Goal: Task Accomplishment & Management: Manage account settings

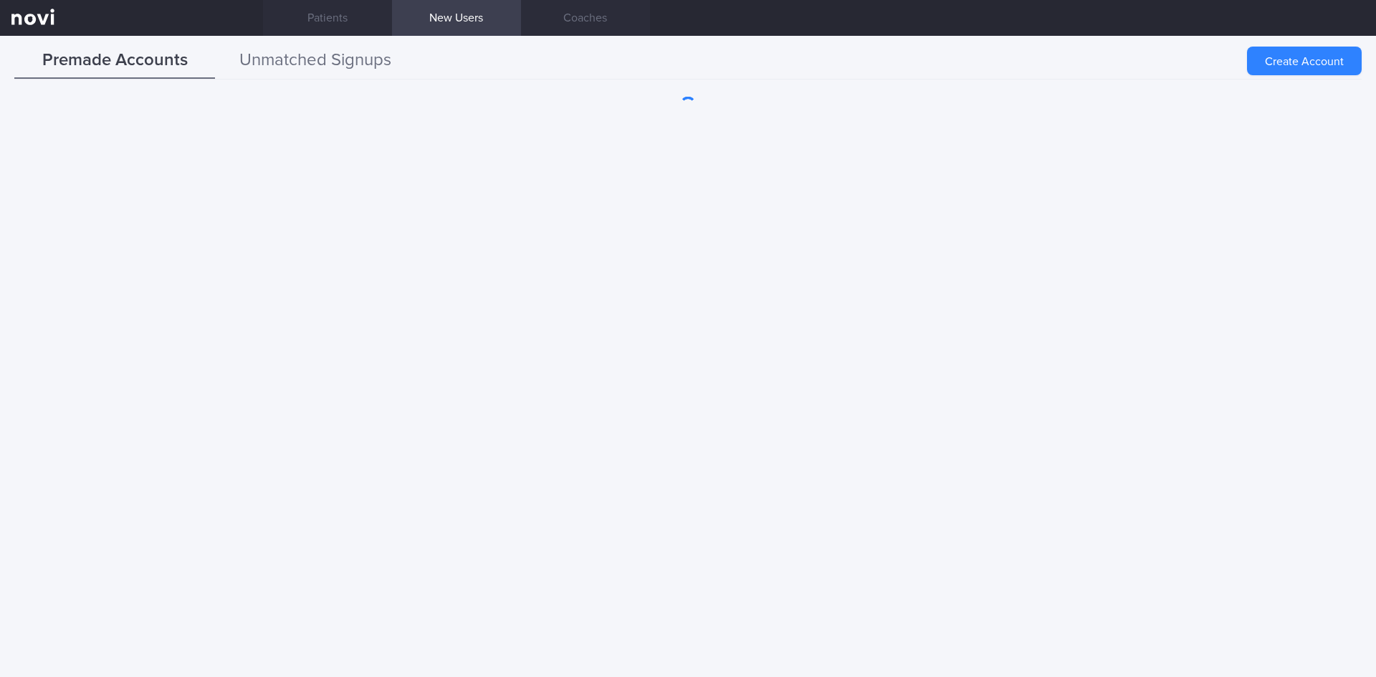
click at [391, 70] on button "Unmatched Signups" at bounding box center [315, 61] width 201 height 36
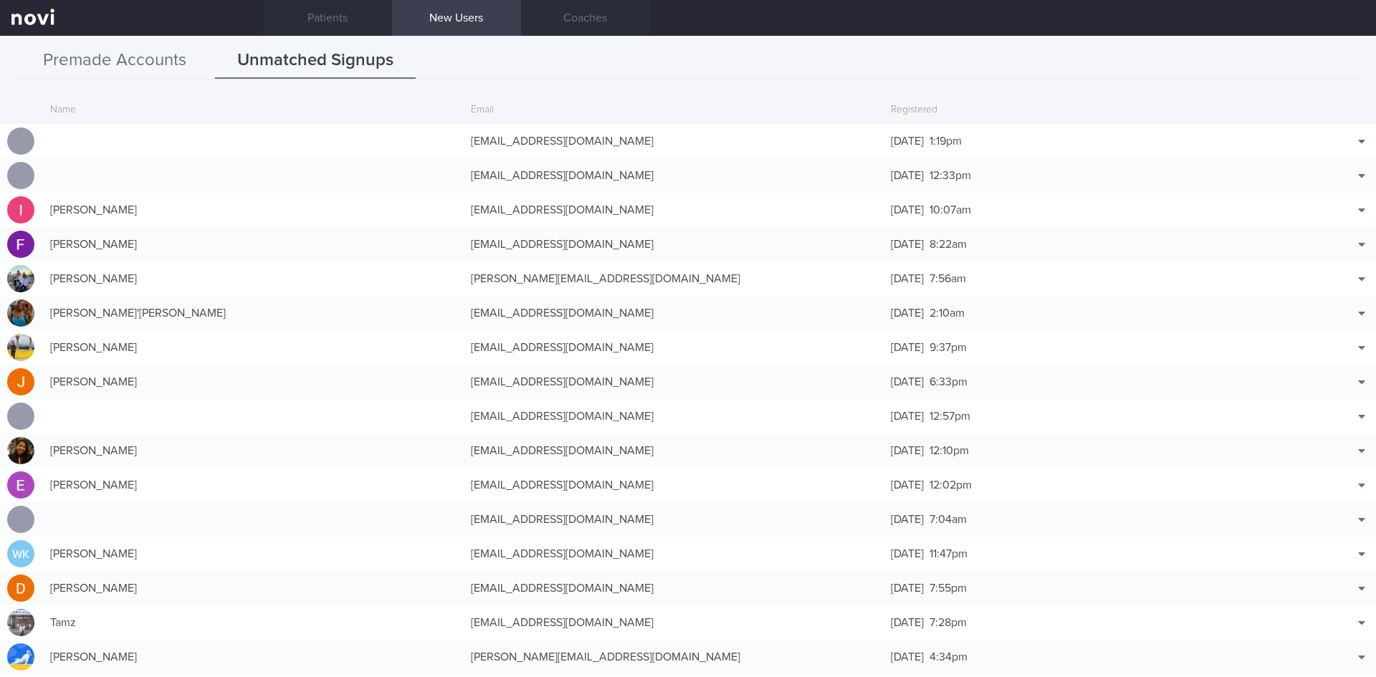
click at [186, 72] on button "Premade Accounts" at bounding box center [114, 61] width 201 height 36
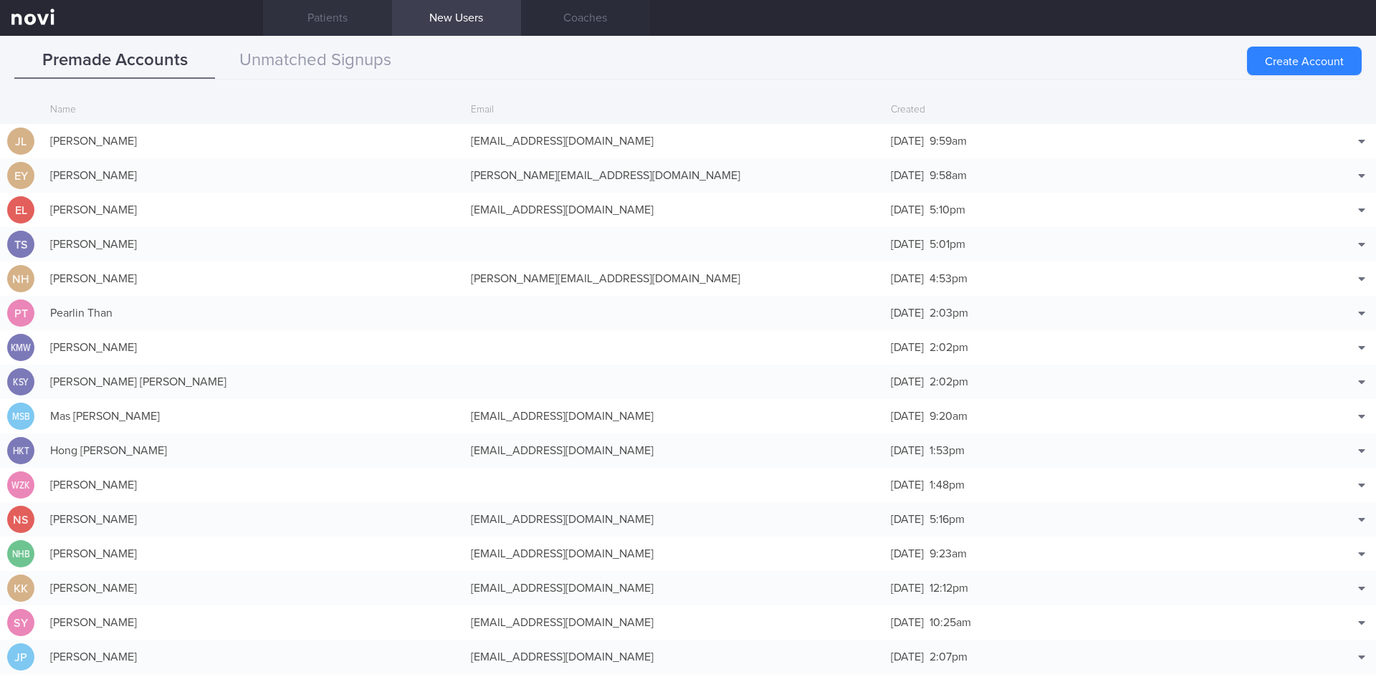
click at [298, 28] on link "Patients" at bounding box center [327, 18] width 129 height 36
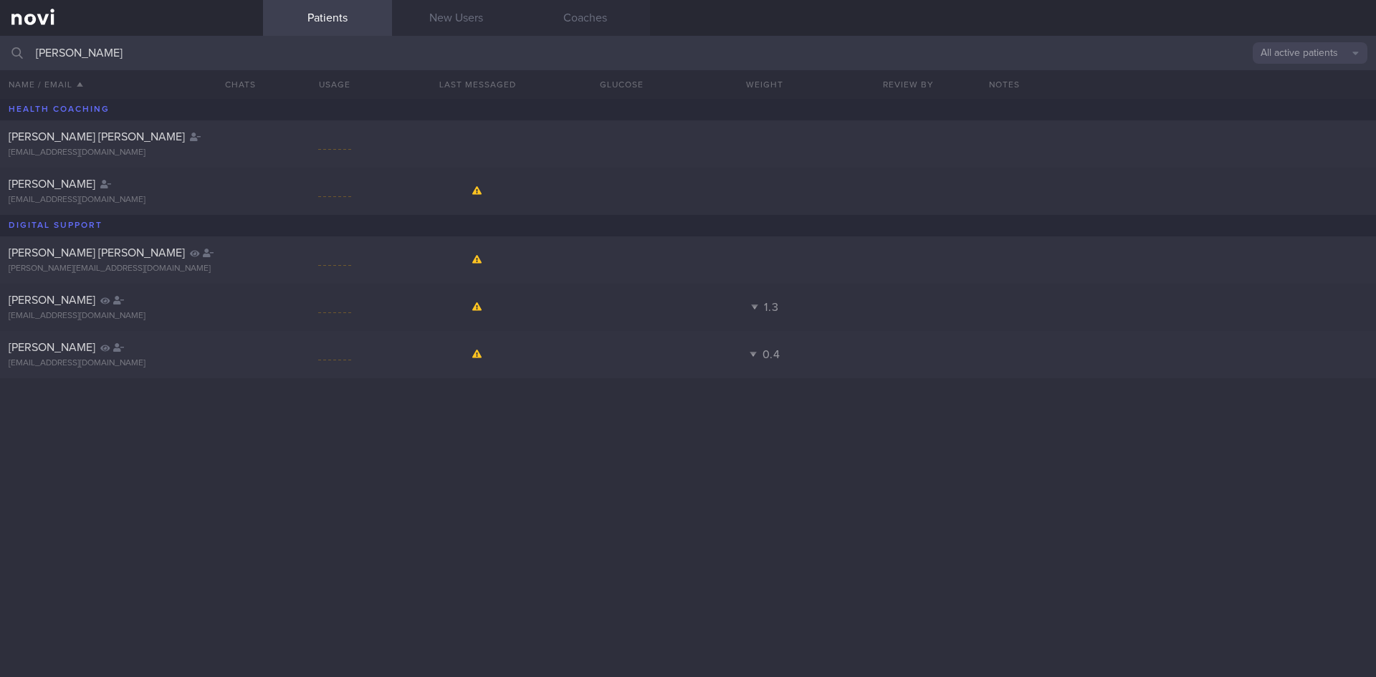
drag, startPoint x: 247, startPoint y: 59, endPoint x: 0, endPoint y: 44, distance: 247.7
click at [0, 44] on input "[PERSON_NAME]" at bounding box center [688, 53] width 1376 height 34
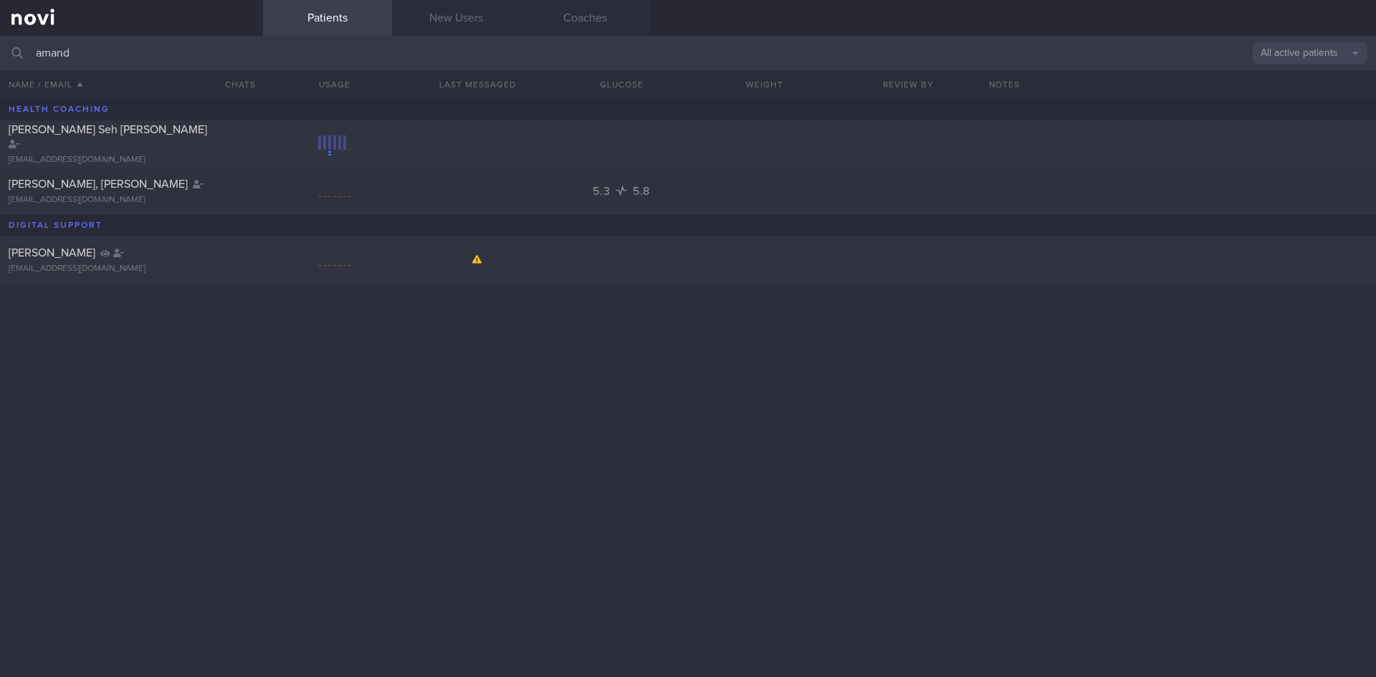
click at [1326, 59] on button "All active patients" at bounding box center [1310, 52] width 115 height 21
click at [742, 59] on input "amand" at bounding box center [688, 53] width 1376 height 34
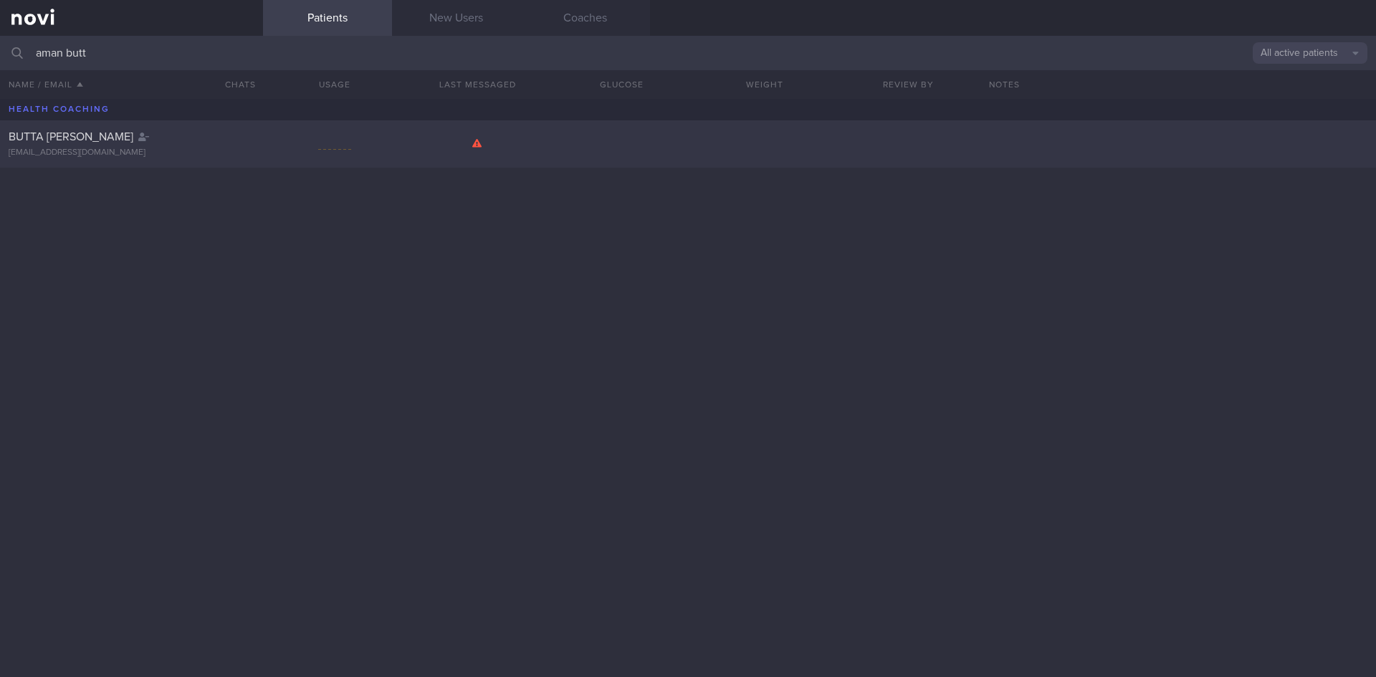
type input "aman butt"
click at [431, 150] on div "BUTTA [PERSON_NAME] [EMAIL_ADDRESS][DOMAIN_NAME]" at bounding box center [688, 143] width 1376 height 47
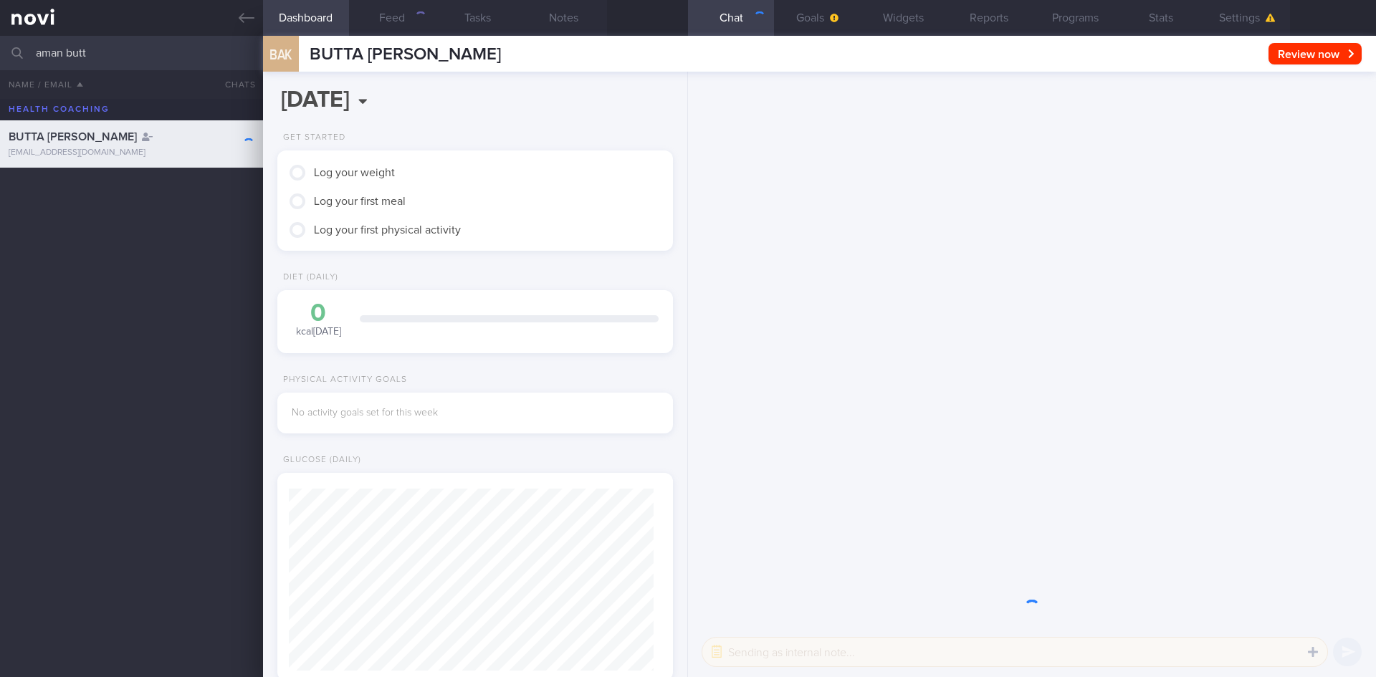
scroll to position [179, 360]
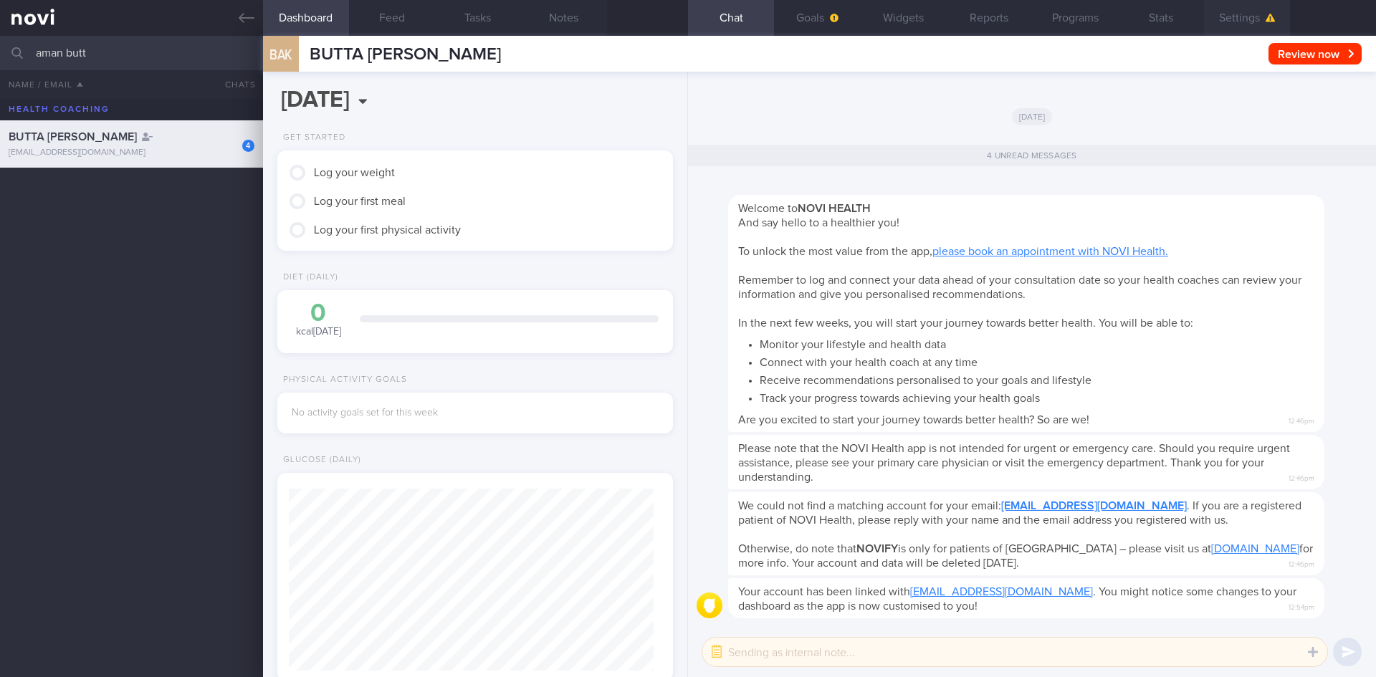
click at [1213, 25] on button "Settings" at bounding box center [1247, 18] width 86 height 36
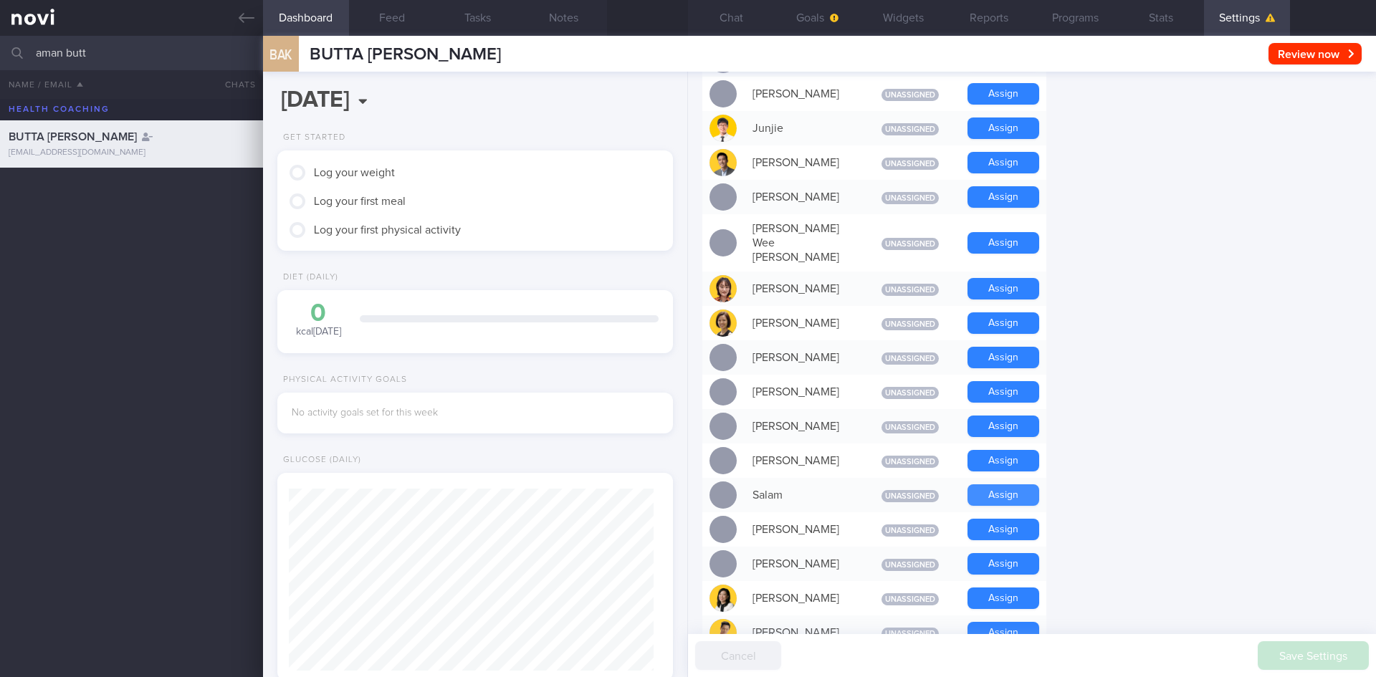
scroll to position [788, 0]
click at [980, 587] on button "Assign" at bounding box center [1003, 597] width 72 height 21
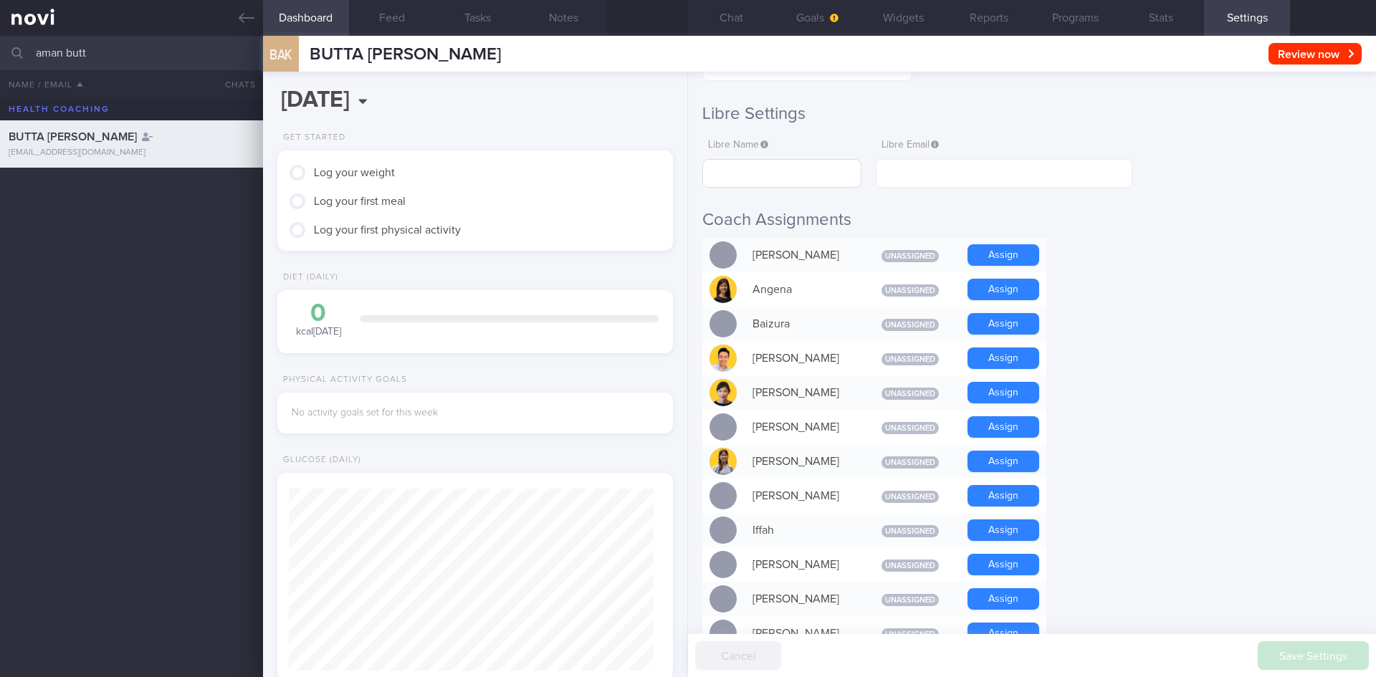
scroll to position [113, 0]
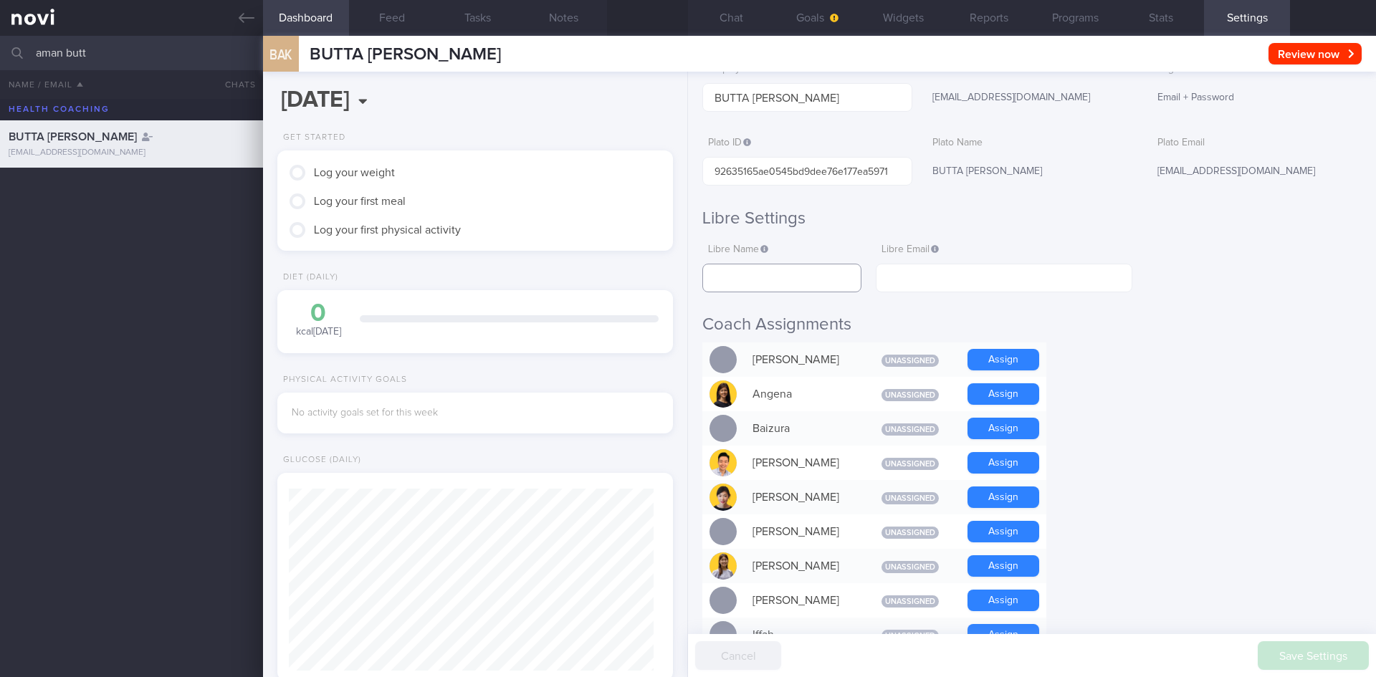
click at [803, 277] on input "text" at bounding box center [781, 278] width 159 height 29
paste input "[PERSON_NAME]"
type input "[PERSON_NAME]"
paste input "[EMAIL_ADDRESS][DOMAIN_NAME]"
click at [929, 282] on input "text" at bounding box center [1004, 278] width 257 height 29
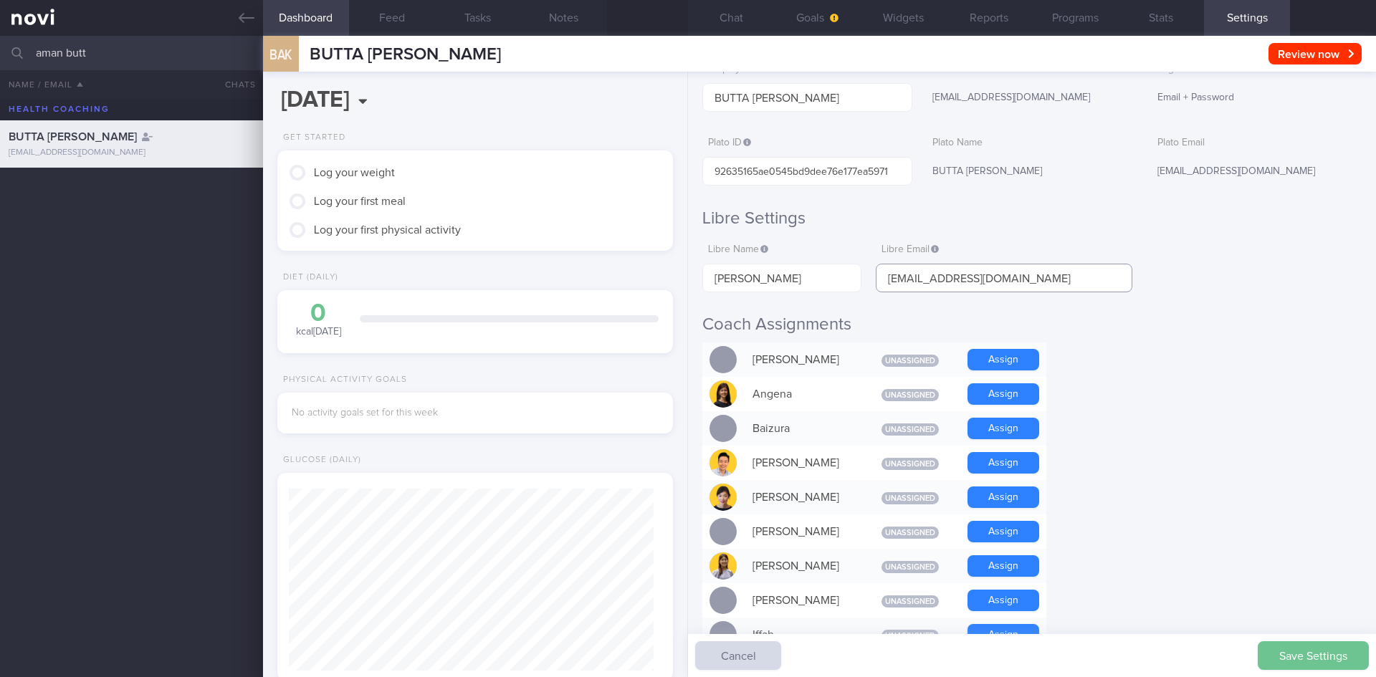
type input "[EMAIL_ADDRESS][DOMAIN_NAME]"
click at [1320, 655] on button "Save Settings" at bounding box center [1313, 655] width 111 height 29
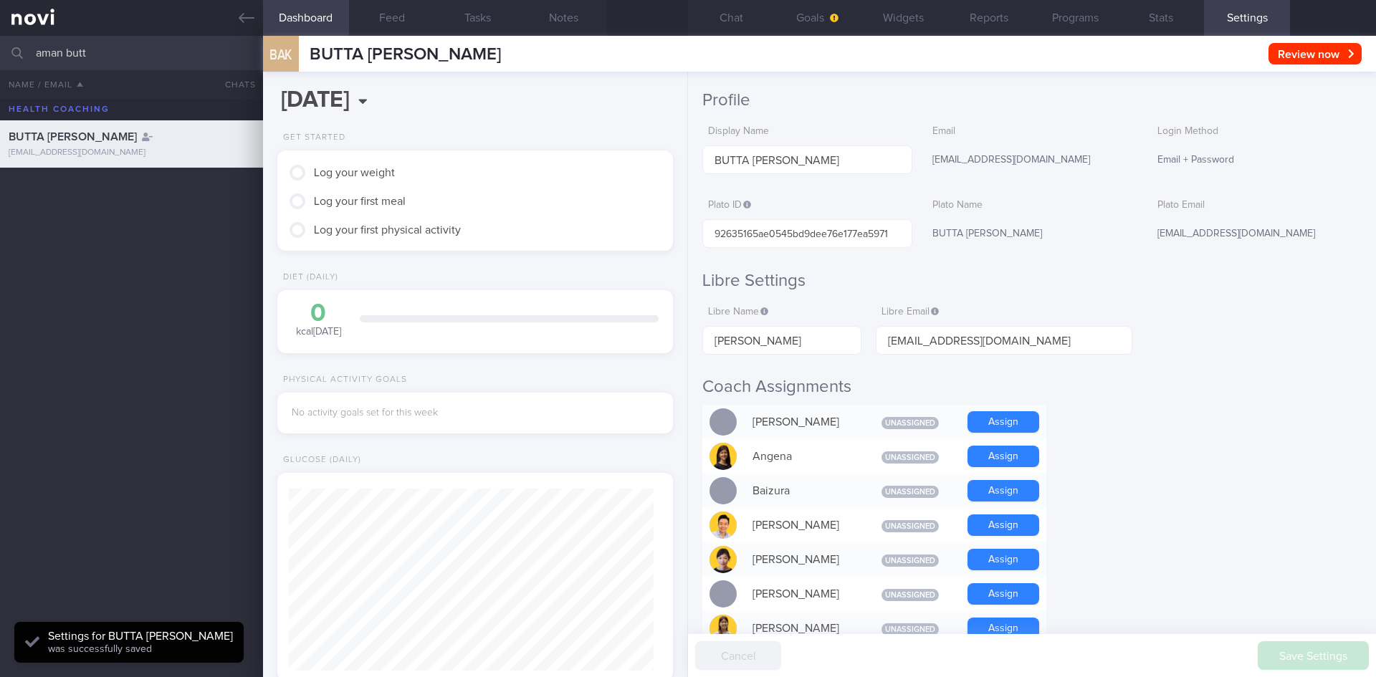
scroll to position [0, 0]
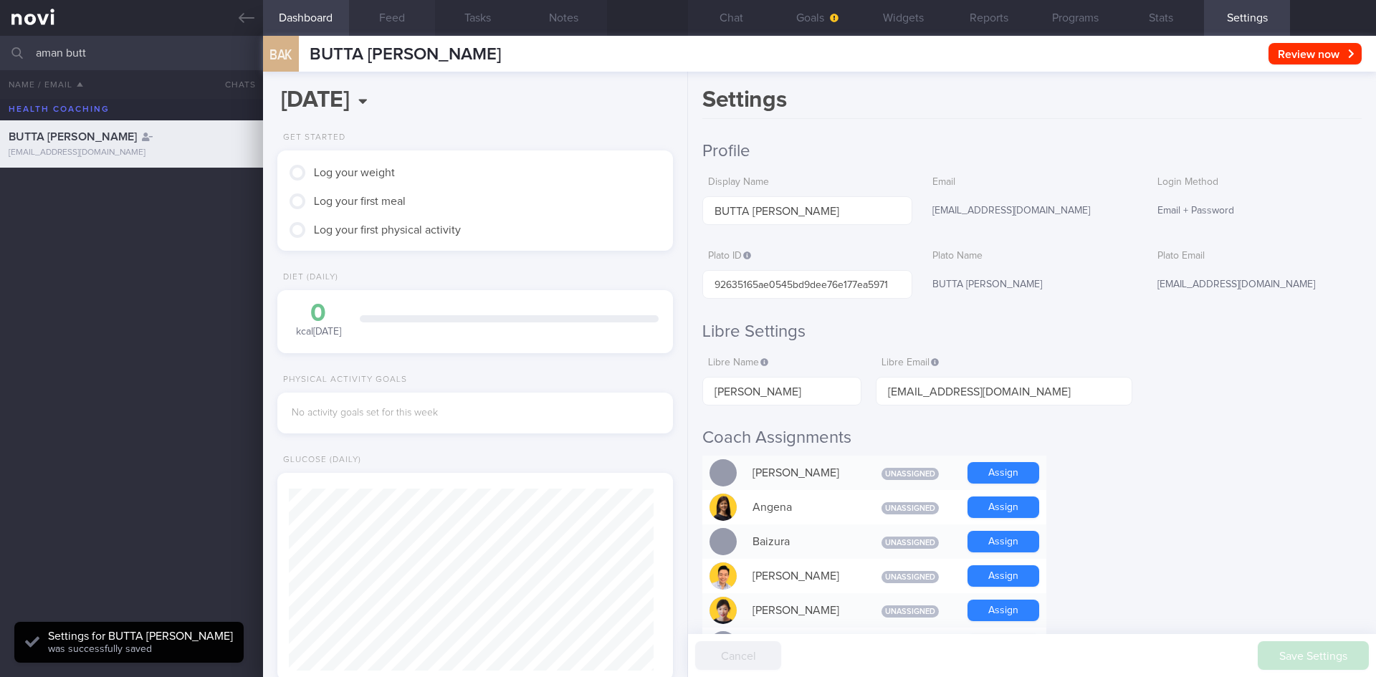
click at [403, 16] on button "Feed" at bounding box center [392, 18] width 86 height 36
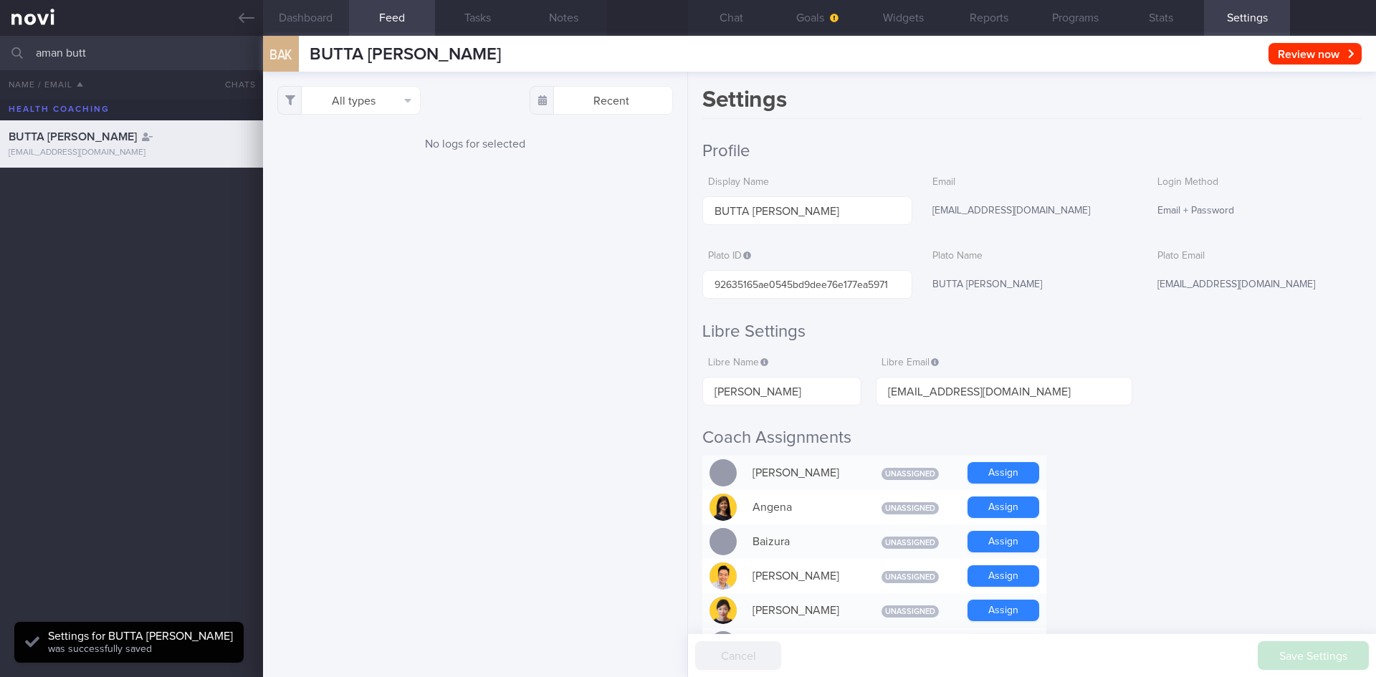
click at [343, 22] on button "Dashboard" at bounding box center [306, 18] width 86 height 36
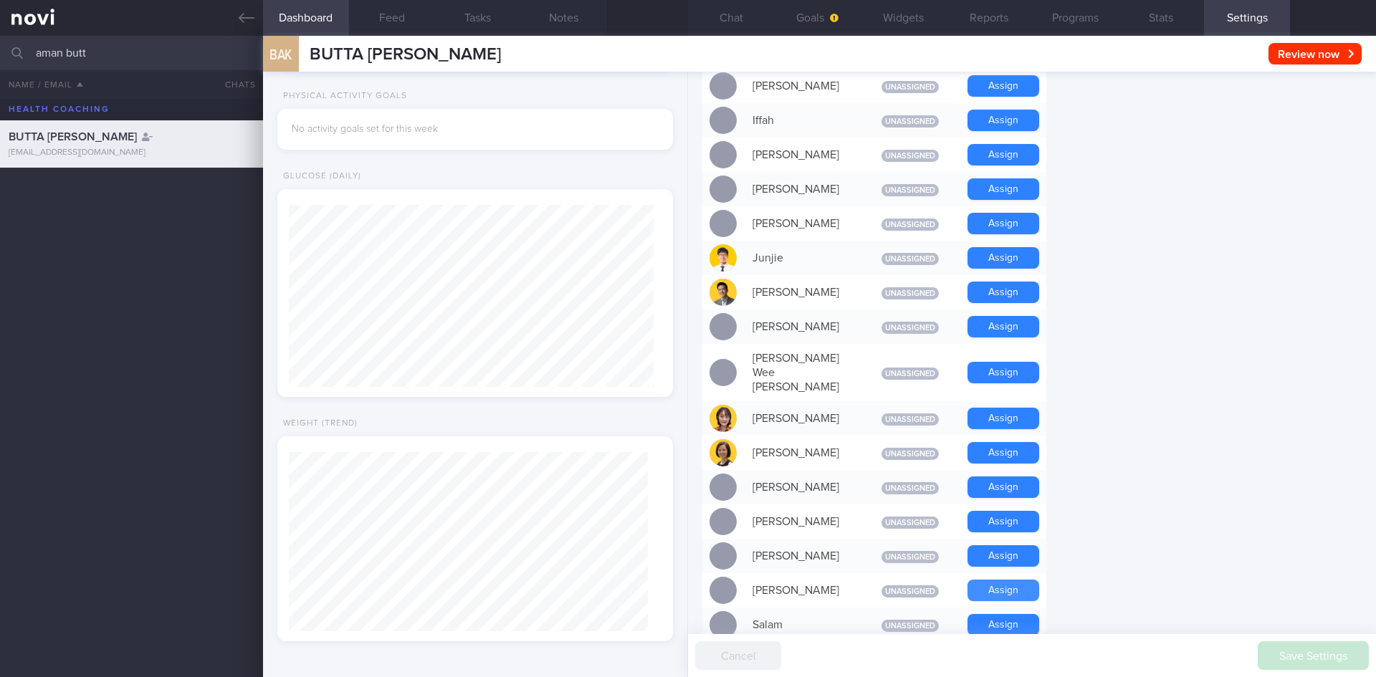
scroll to position [717, 0]
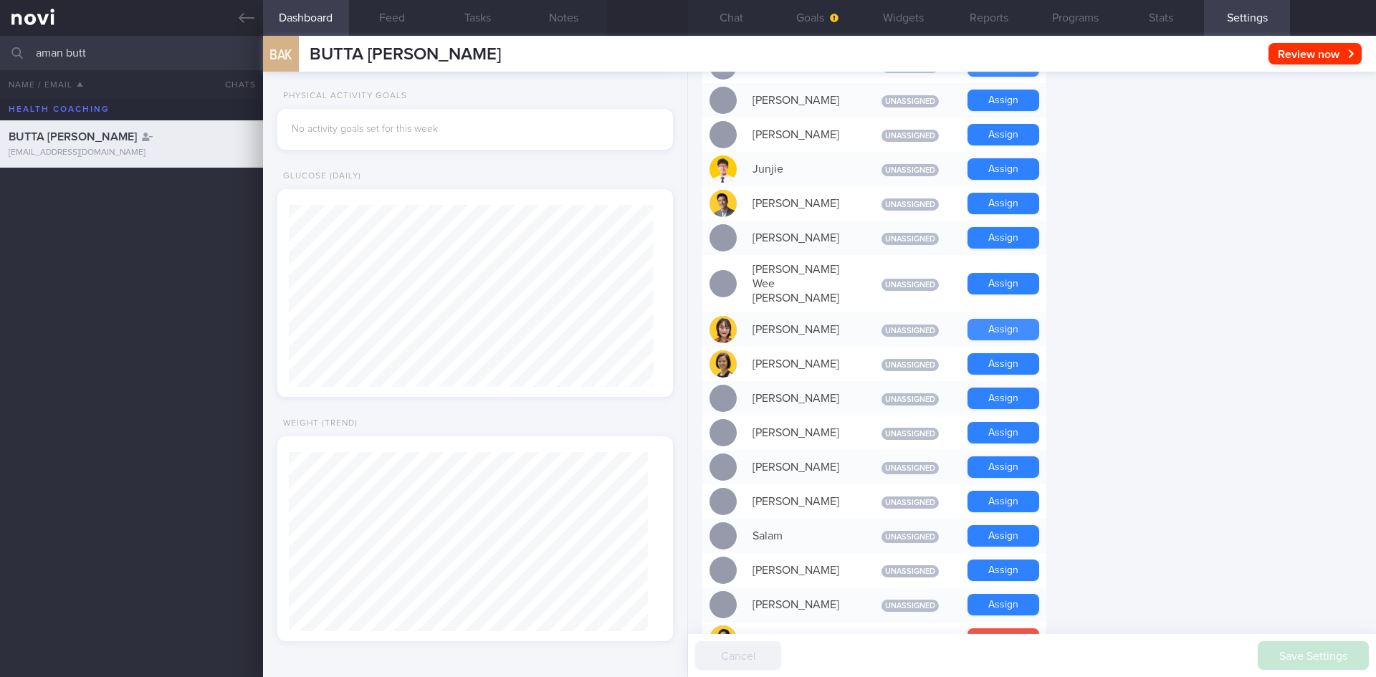
click at [980, 319] on button "Assign" at bounding box center [1003, 329] width 72 height 21
drag, startPoint x: 133, startPoint y: 60, endPoint x: 0, endPoint y: 60, distance: 132.6
click at [0, 60] on input "aman butt" at bounding box center [688, 53] width 1376 height 34
